Goal: Browse casually: Explore the website without a specific task or goal

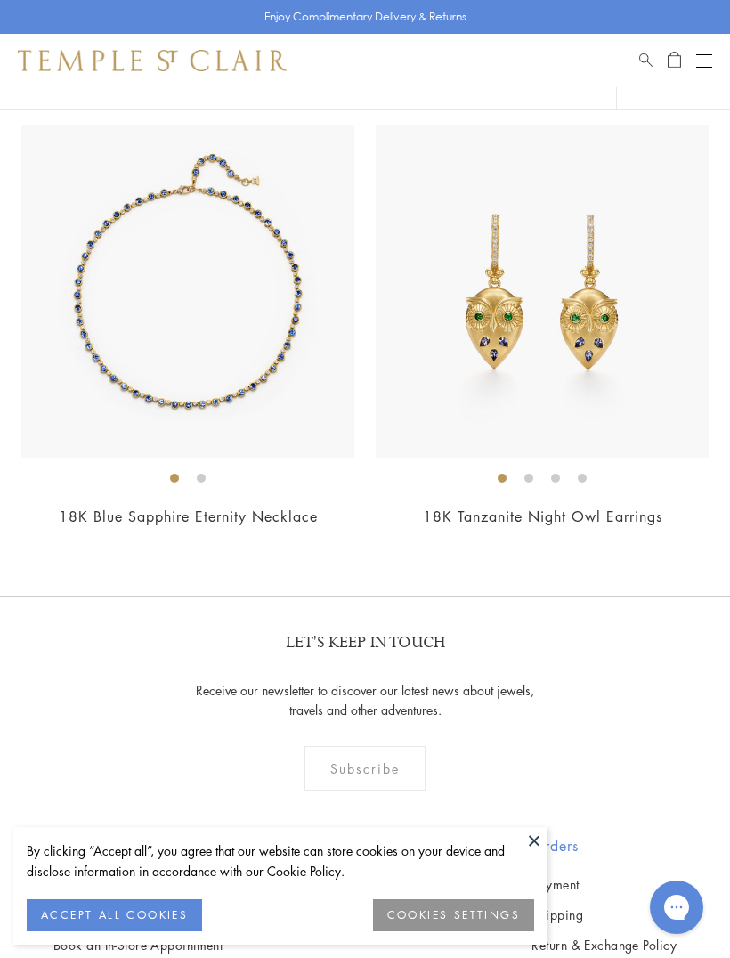
scroll to position [4147, 0]
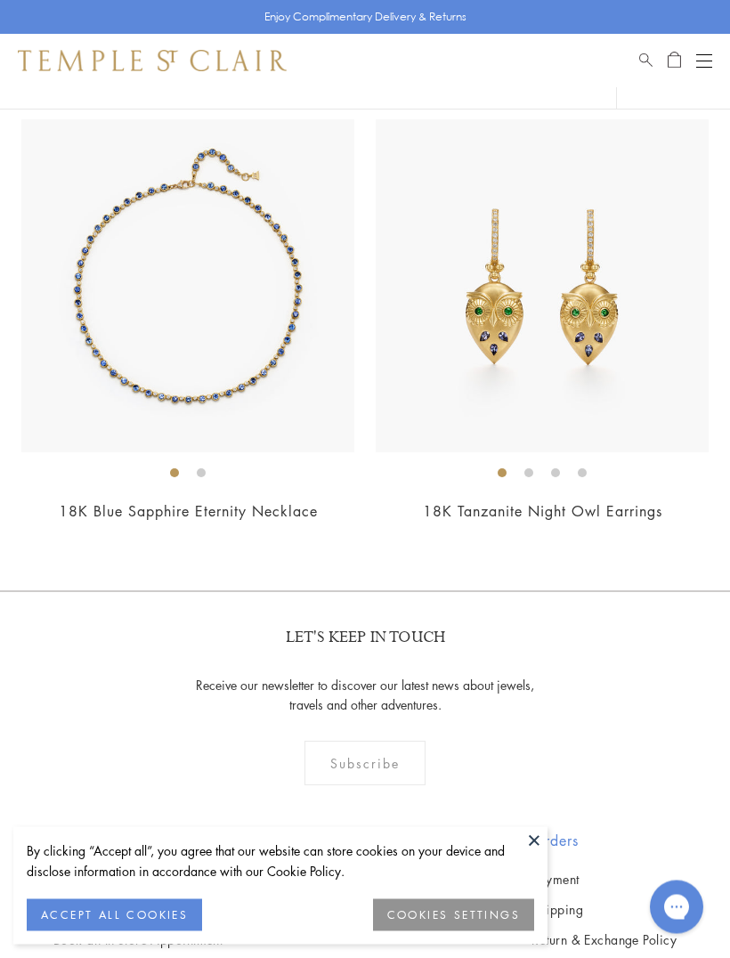
click at [138, 346] on img at bounding box center [187, 286] width 333 height 333
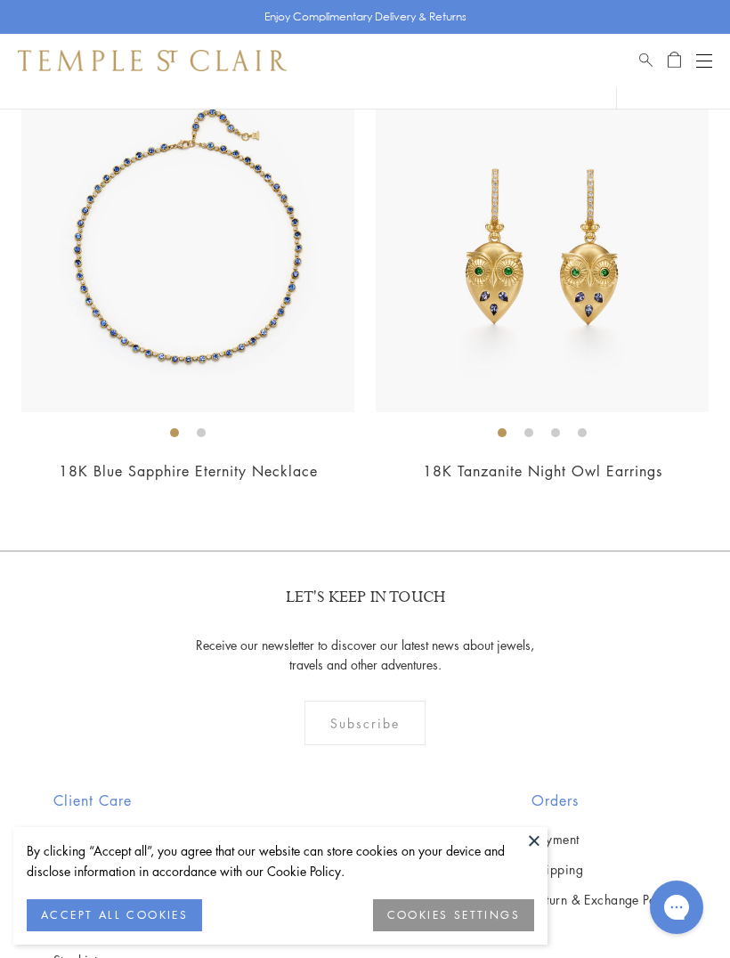
click at [573, 332] on img at bounding box center [542, 245] width 333 height 333
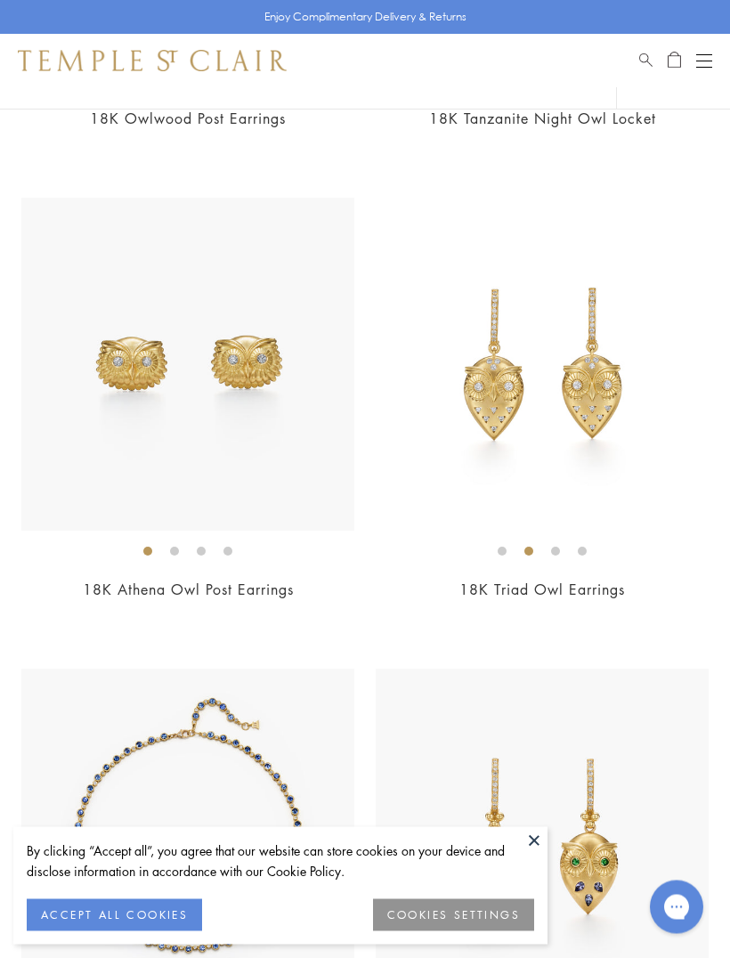
scroll to position [3593, 0]
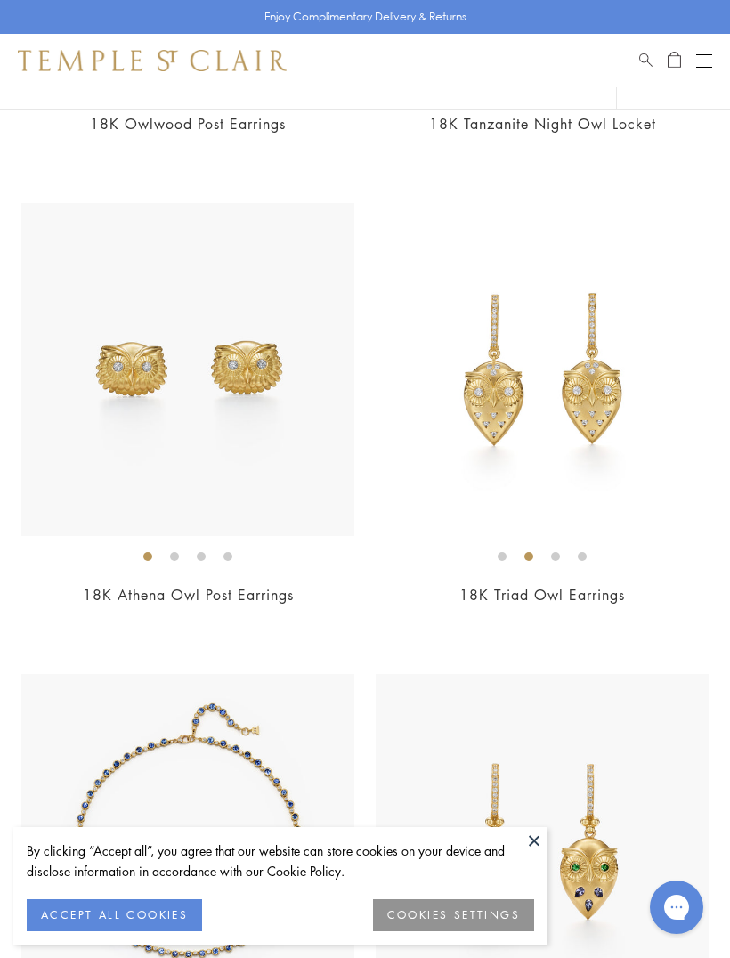
click at [150, 382] on img at bounding box center [187, 369] width 333 height 333
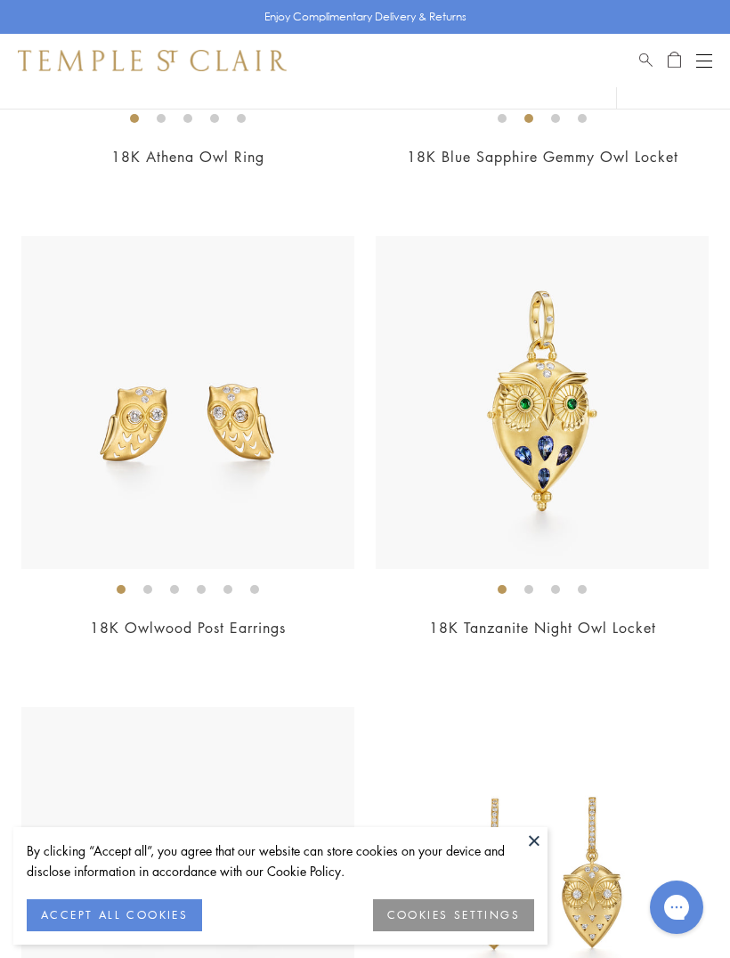
scroll to position [3090, 0]
click at [185, 391] on img at bounding box center [187, 401] width 333 height 333
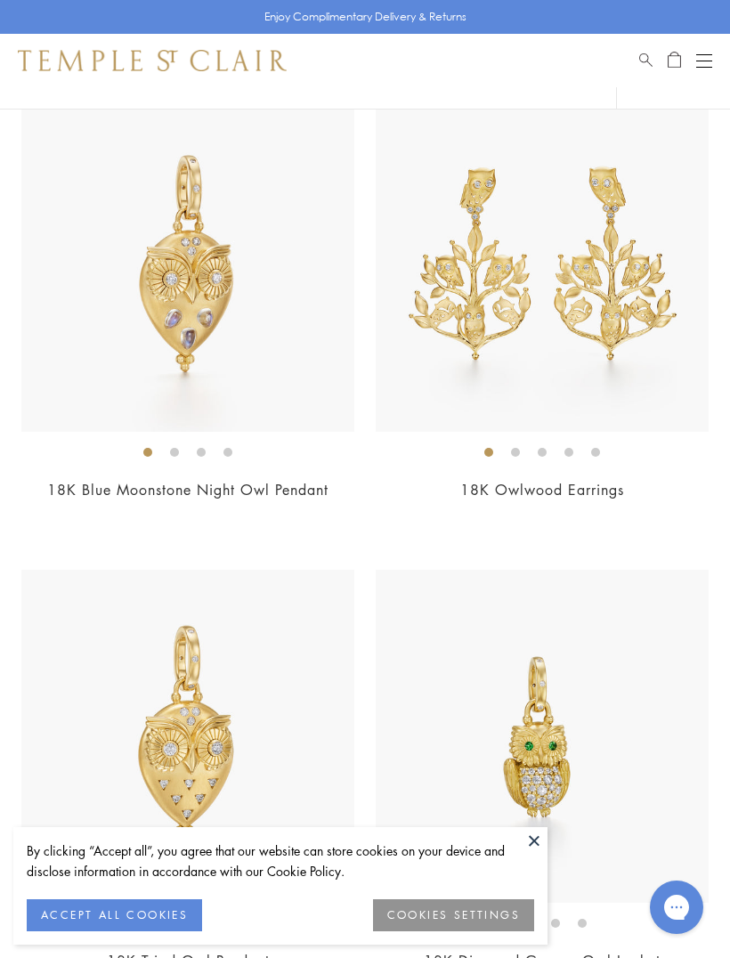
scroll to position [1809, 0]
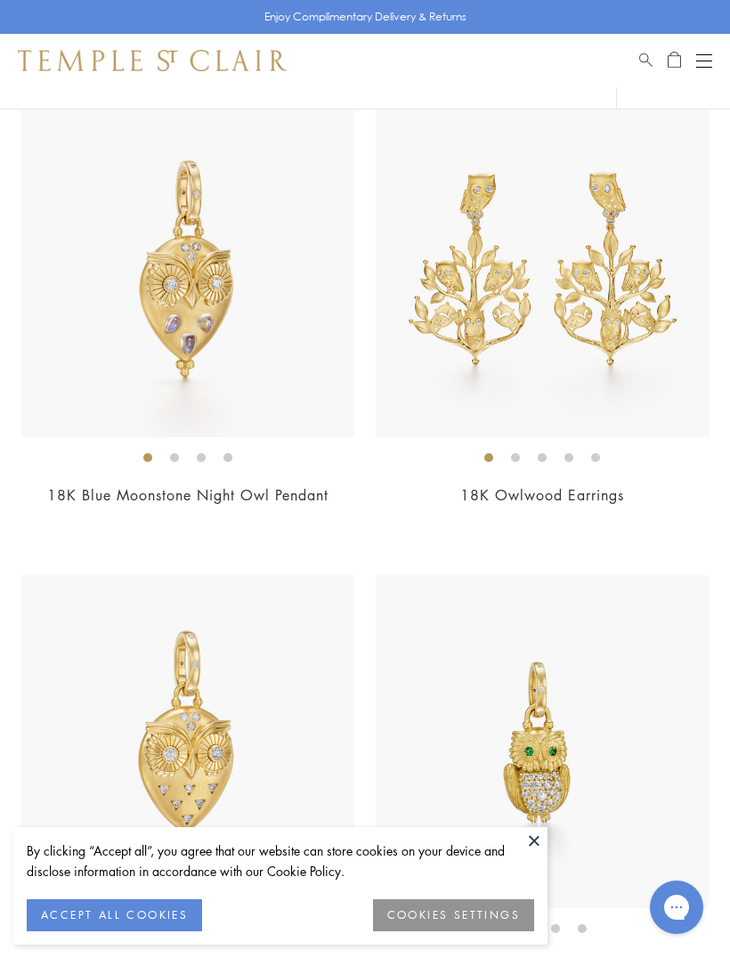
click at [182, 302] on img at bounding box center [187, 270] width 333 height 333
